Goal: Check status: Check status

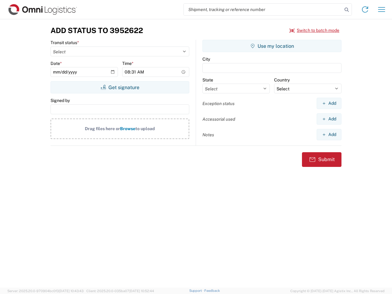
click at [263, 9] on input "search" at bounding box center [263, 10] width 158 height 12
click at [346, 10] on icon at bounding box center [346, 10] width 9 height 9
click at [365, 9] on icon at bounding box center [365, 10] width 10 height 10
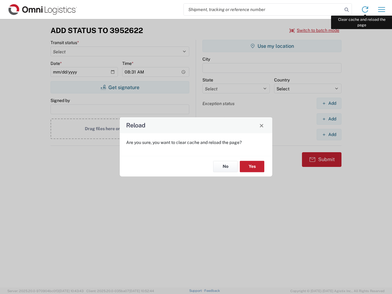
click at [381, 9] on div "Reload Are you sure, you want to clear cache and reload the page? No Yes" at bounding box center [196, 147] width 392 height 294
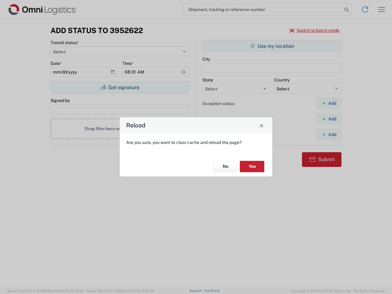
click at [314, 30] on div "Reload Are you sure, you want to clear cache and reload the page? No Yes" at bounding box center [196, 147] width 392 height 294
click at [120, 87] on div "Reload Are you sure, you want to clear cache and reload the page? No Yes" at bounding box center [196, 147] width 392 height 294
click at [272, 46] on div "Reload Are you sure, you want to clear cache and reload the page? No Yes" at bounding box center [196, 147] width 392 height 294
click at [329, 103] on div "Reload Are you sure, you want to clear cache and reload the page? No Yes" at bounding box center [196, 147] width 392 height 294
click at [329, 119] on div "Reload Are you sure, you want to clear cache and reload the page? No Yes" at bounding box center [196, 147] width 392 height 294
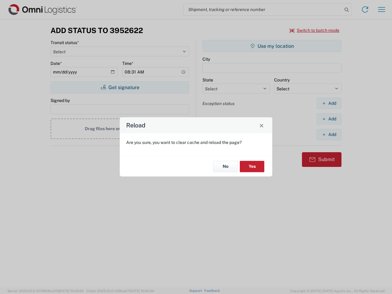
click at [329, 134] on div "Reload Are you sure, you want to clear cache and reload the page? No Yes" at bounding box center [196, 147] width 392 height 294
